Goal: Task Accomplishment & Management: Complete application form

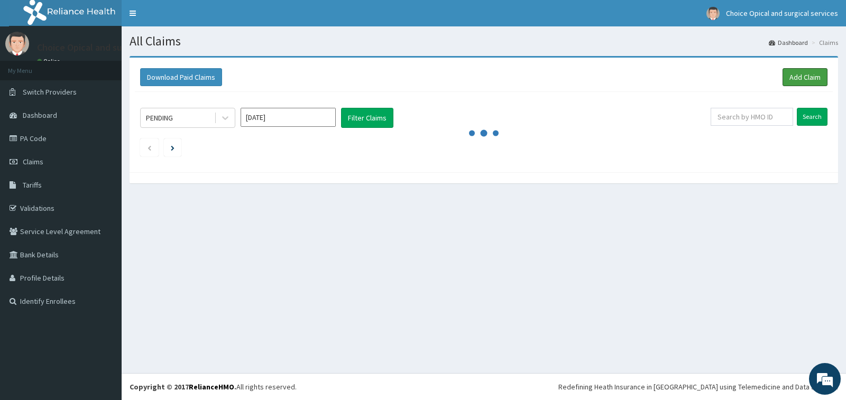
drag, startPoint x: 796, startPoint y: 74, endPoint x: 543, endPoint y: 31, distance: 257.5
click at [796, 74] on link "Add Claim" at bounding box center [805, 77] width 45 height 18
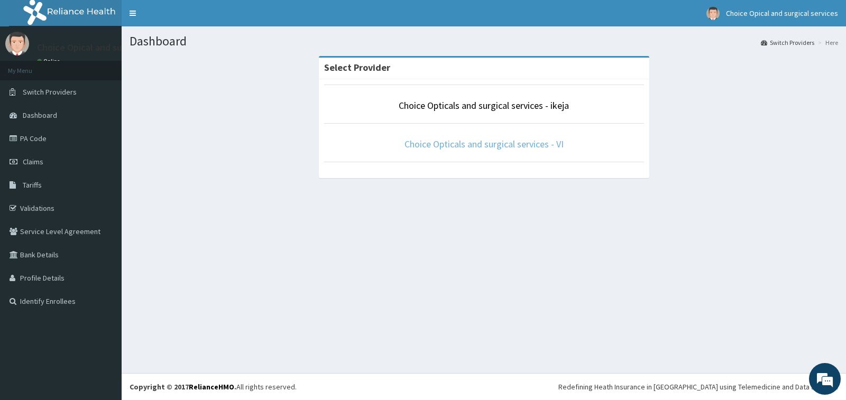
click at [471, 140] on link "Choice Opticals and surgical services - VI" at bounding box center [484, 144] width 159 height 12
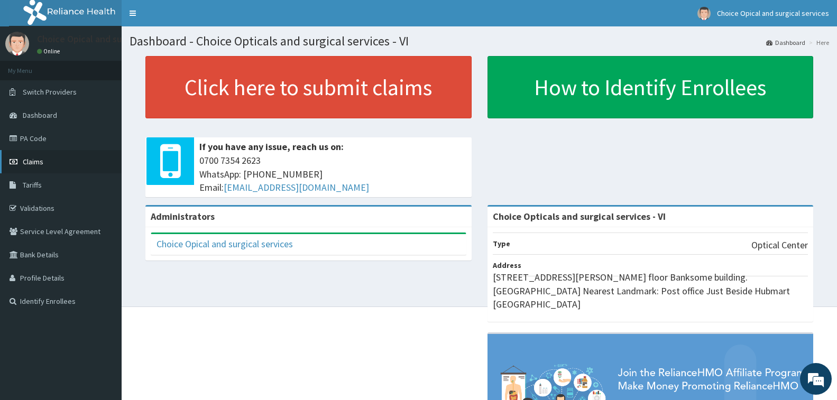
click at [31, 168] on link "Claims" at bounding box center [61, 161] width 122 height 23
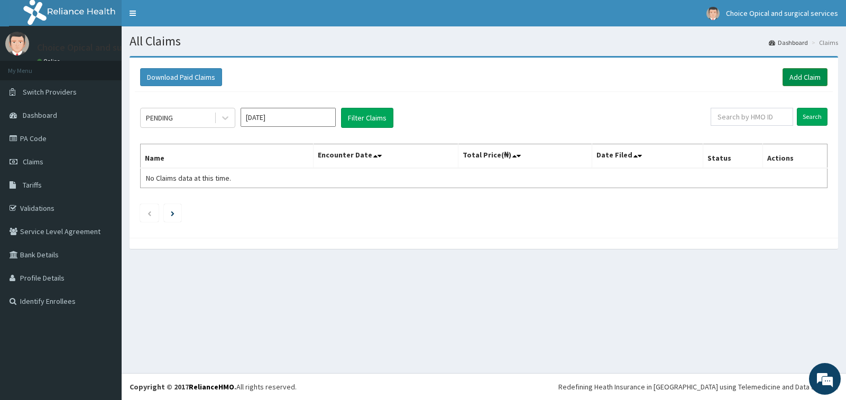
click at [802, 75] on link "Add Claim" at bounding box center [805, 77] width 45 height 18
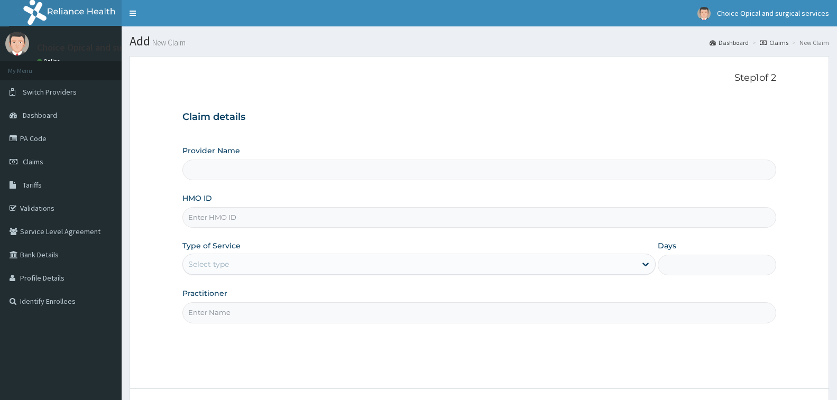
click at [217, 217] on input "HMO ID" at bounding box center [479, 217] width 594 height 21
paste input "ALS/10104/A"
type input "ALS/10104/A"
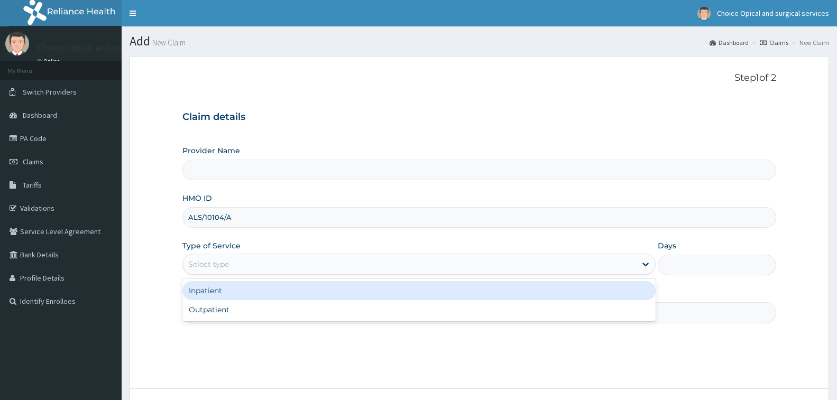
drag, startPoint x: 448, startPoint y: 264, endPoint x: 310, endPoint y: 290, distance: 141.0
click at [445, 266] on div "Select type" at bounding box center [409, 264] width 453 height 17
click at [267, 308] on div "Outpatient" at bounding box center [418, 309] width 473 height 19
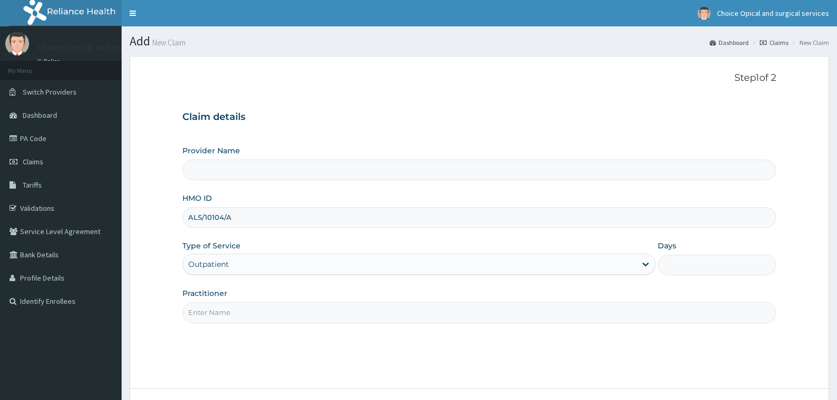
type input "1"
click at [239, 303] on input "Practitioner" at bounding box center [479, 313] width 594 height 21
type input "Choice Opticals and surgical services - VI"
type input "[PERSON_NAME]"
click at [234, 160] on input "Choice Opticals and surgical services - VI" at bounding box center [479, 170] width 594 height 21
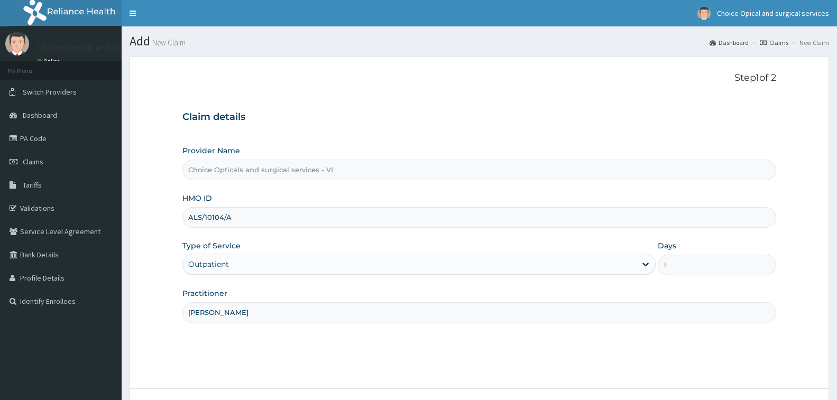
scroll to position [84, 0]
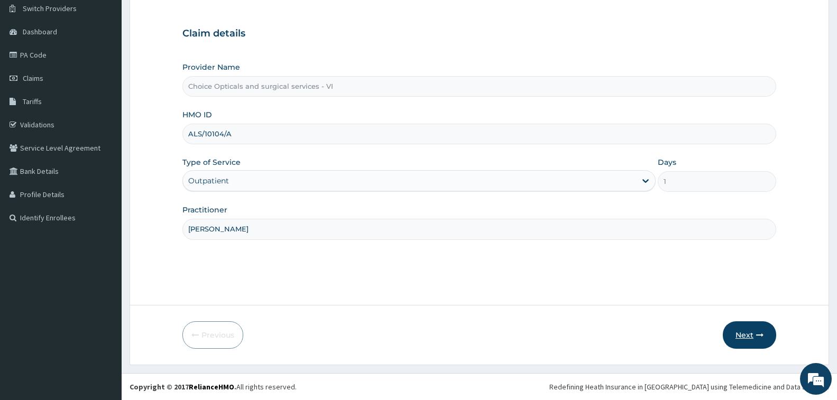
click at [745, 329] on button "Next" at bounding box center [749, 336] width 53 height 28
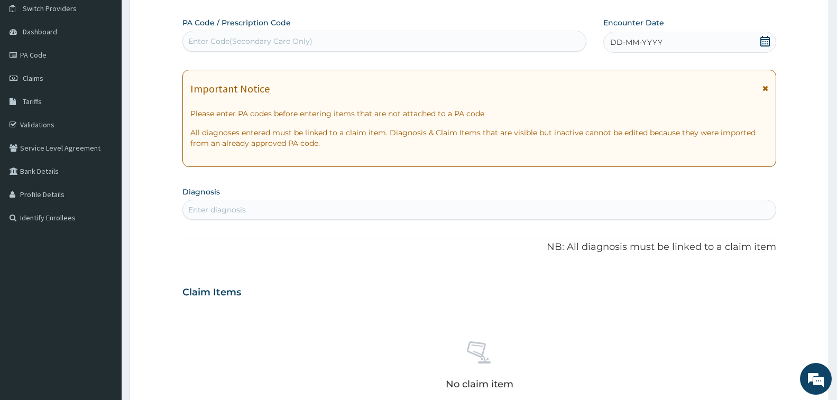
click at [248, 35] on div "Enter Code(Secondary Care Only)" at bounding box center [384, 41] width 403 height 17
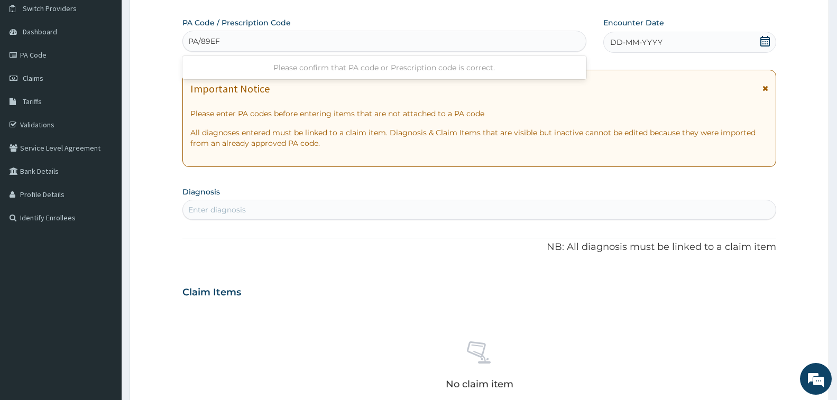
scroll to position [0, 0]
type input "PA/89EF12"
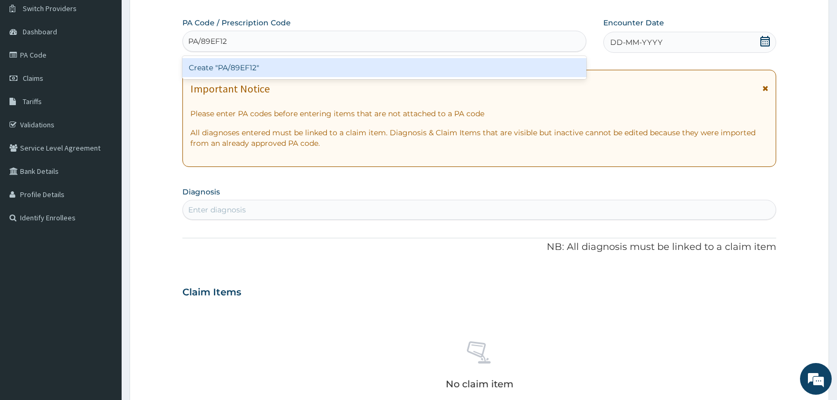
click at [395, 70] on div "Create "PA/89EF12"" at bounding box center [384, 67] width 404 height 19
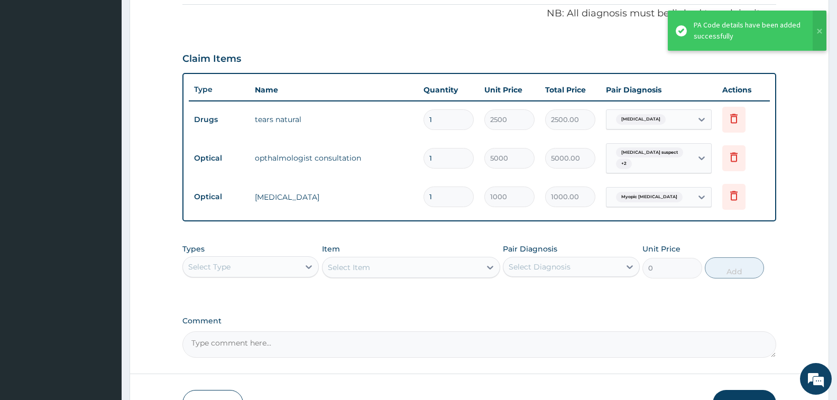
scroll to position [389, 0]
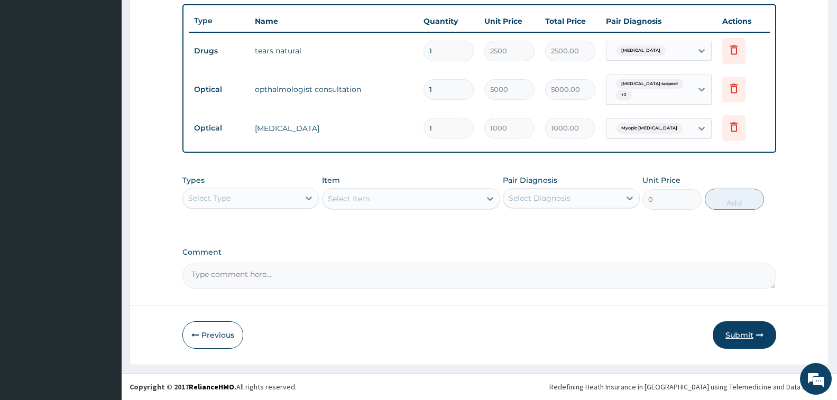
click at [736, 332] on button "Submit" at bounding box center [744, 336] width 63 height 28
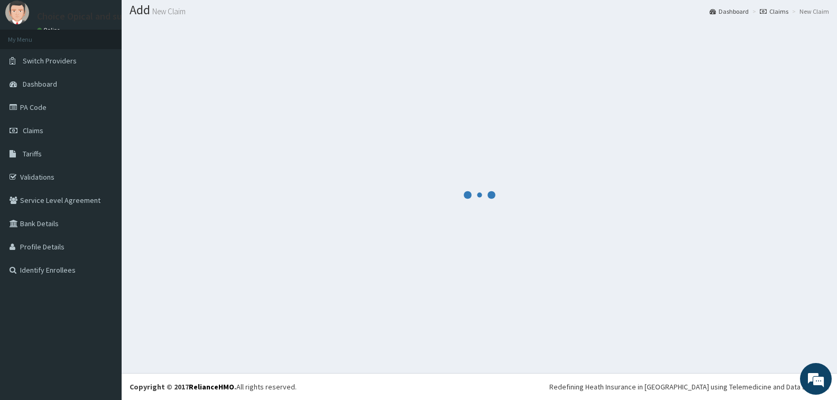
scroll to position [31, 0]
